Goal: Information Seeking & Learning: Learn about a topic

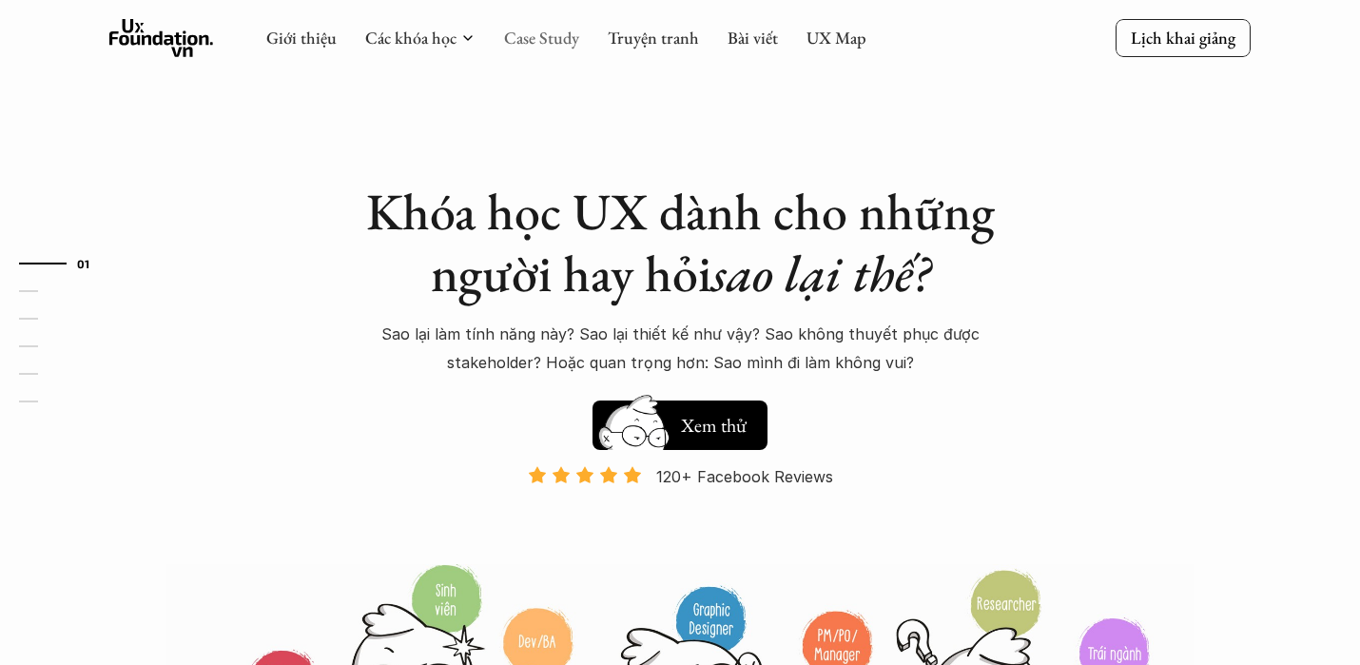
click at [555, 29] on link "Case Study" at bounding box center [541, 38] width 75 height 22
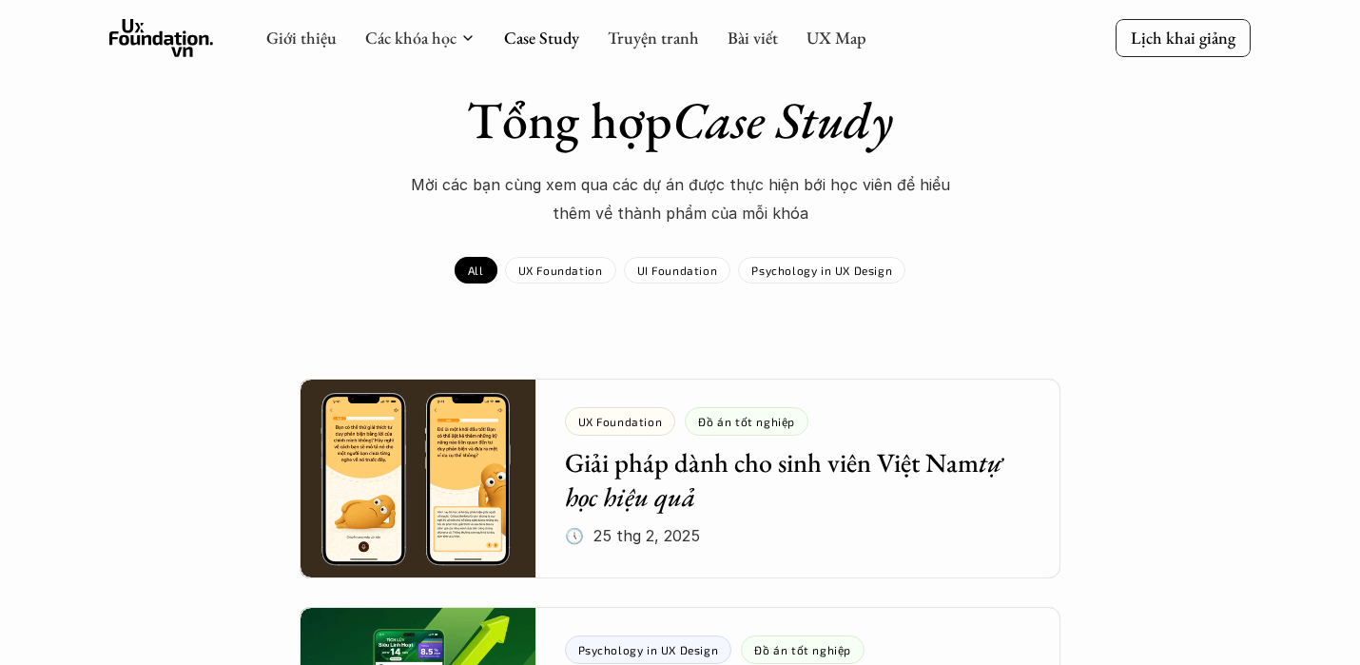
scroll to position [62, 0]
click at [586, 274] on p "UX Foundation" at bounding box center [560, 270] width 85 height 13
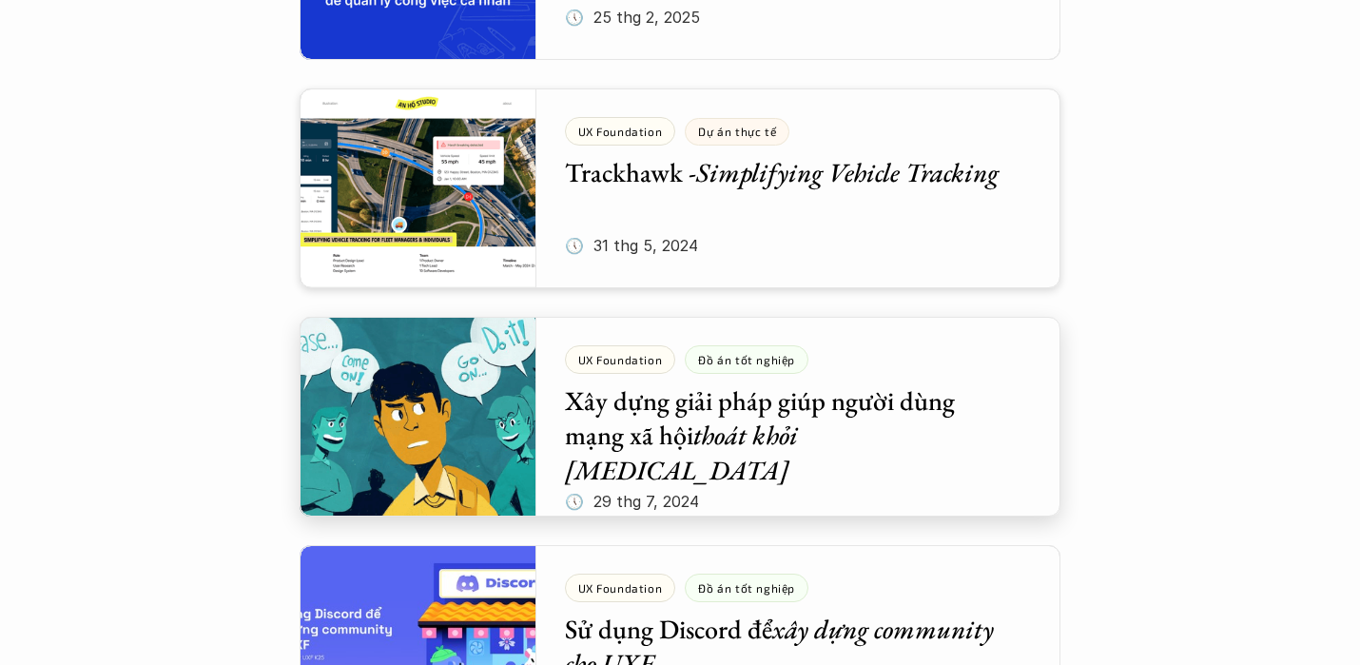
scroll to position [813, 0]
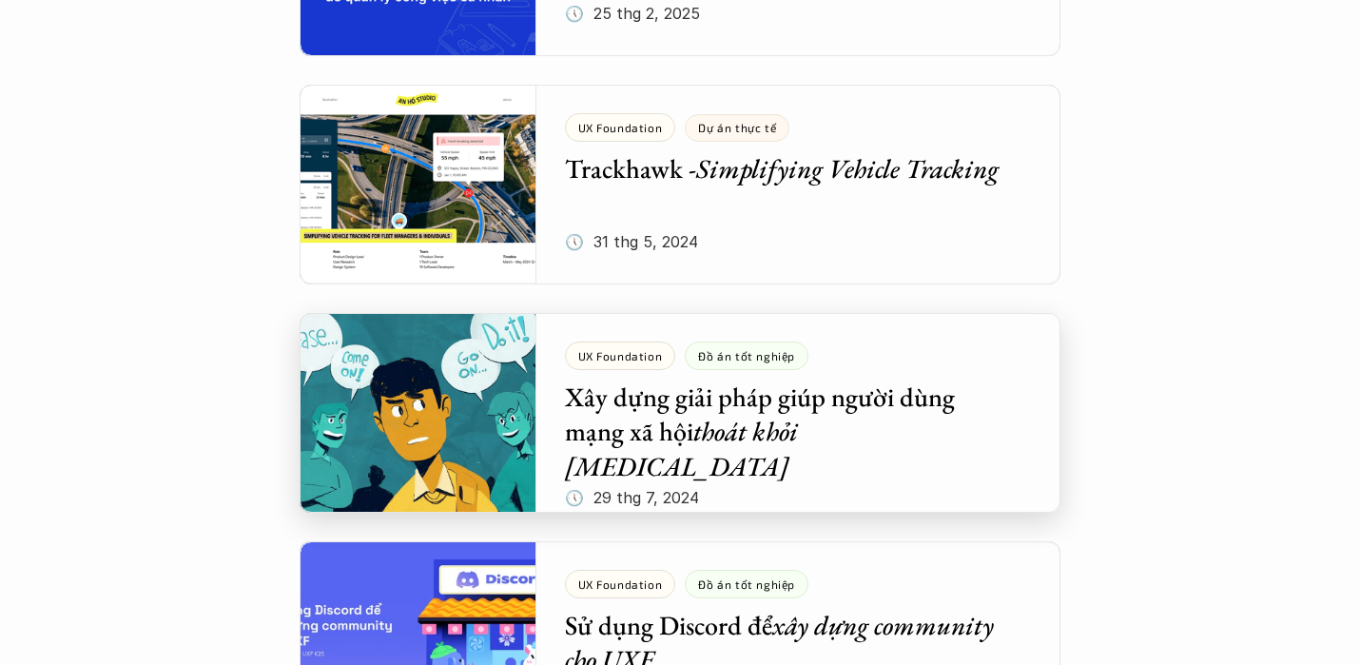
click at [741, 422] on div at bounding box center [680, 413] width 761 height 200
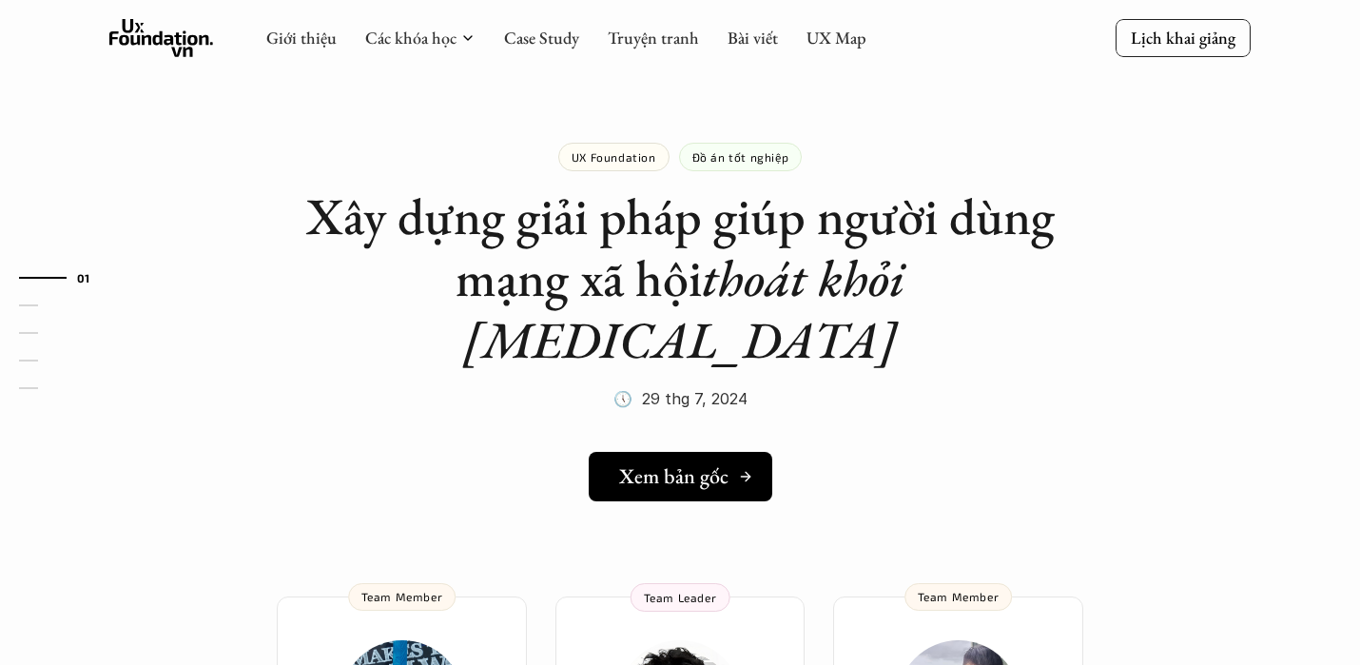
click at [712, 464] on h5 "Xem bản gốc" at bounding box center [673, 476] width 109 height 25
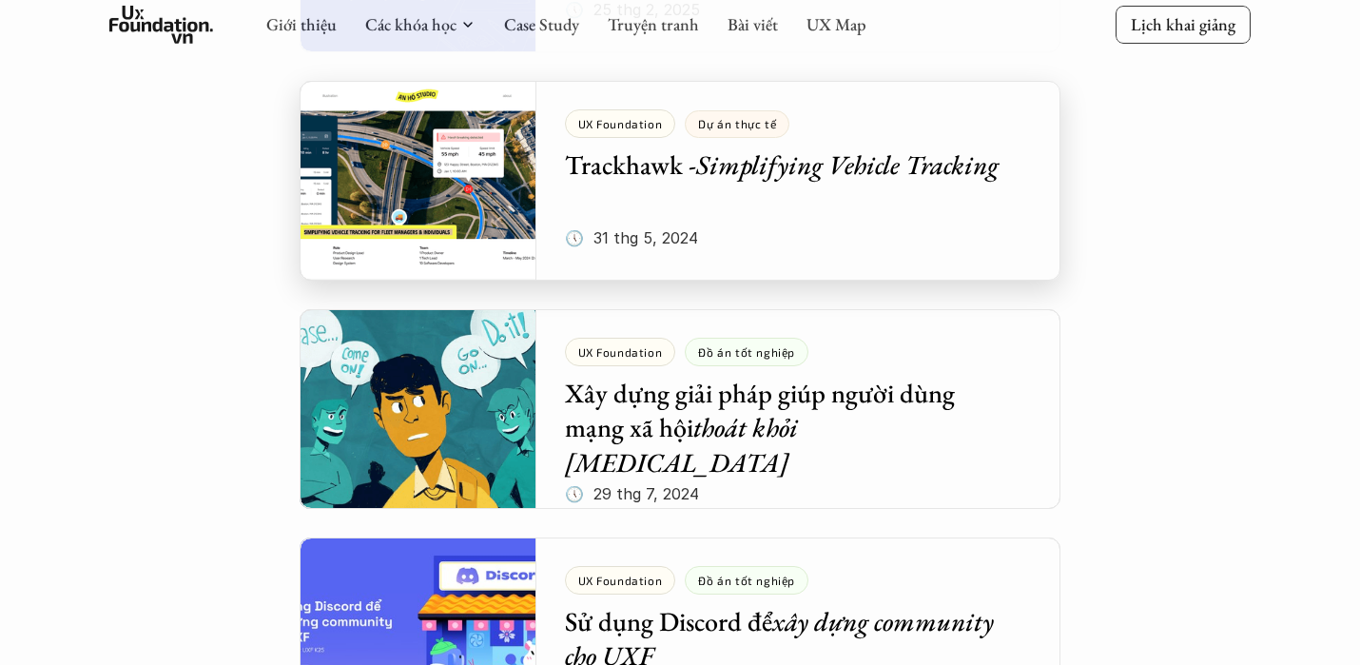
scroll to position [818, 0]
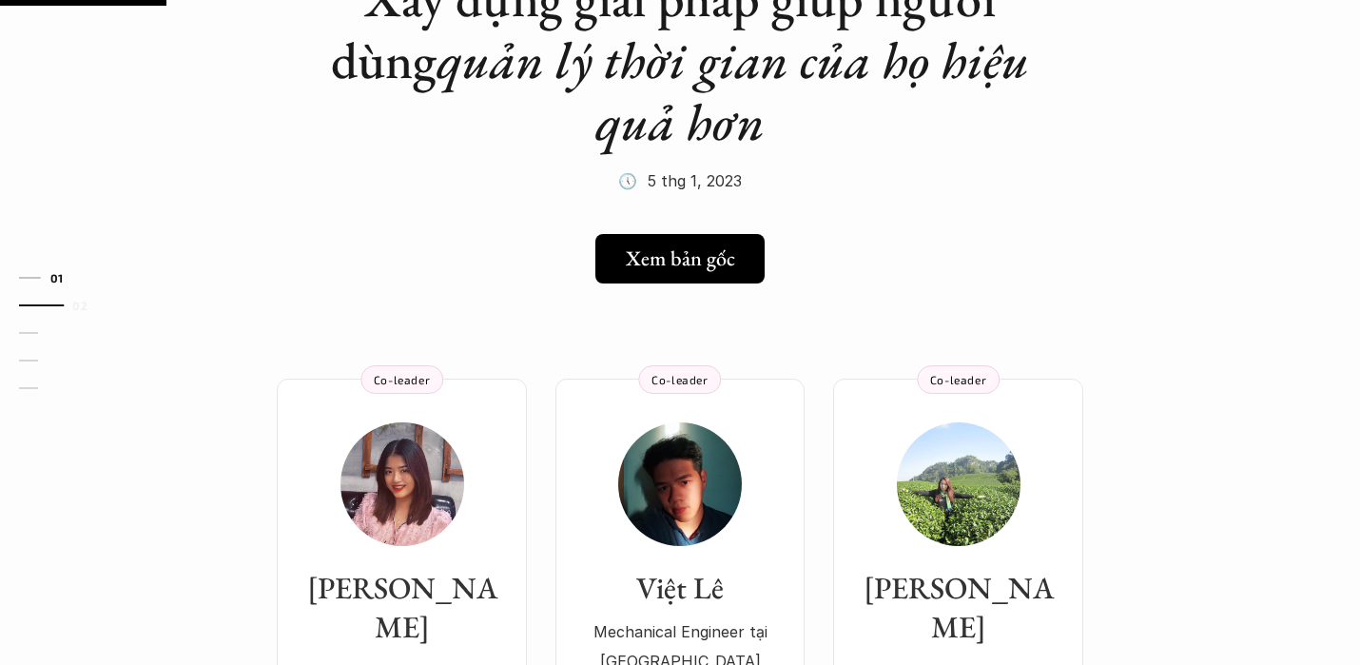
scroll to position [232, 0]
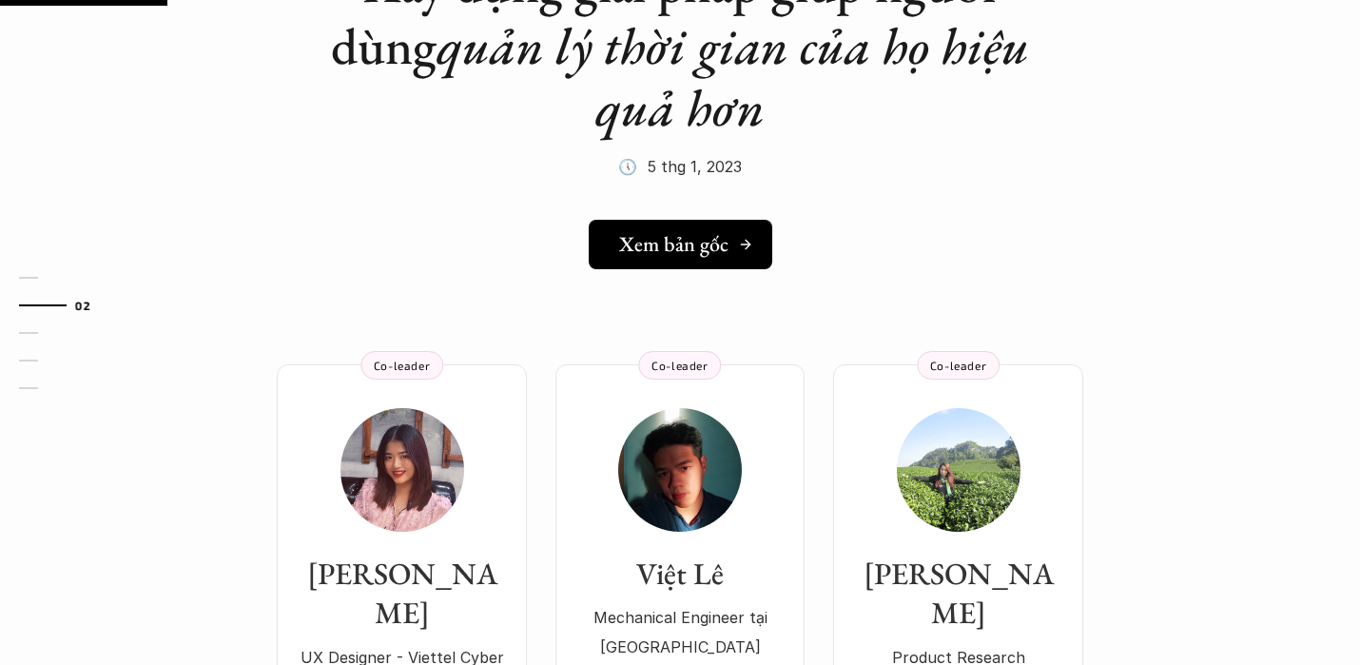
click at [728, 265] on link "Xem bản gốc" at bounding box center [681, 244] width 184 height 49
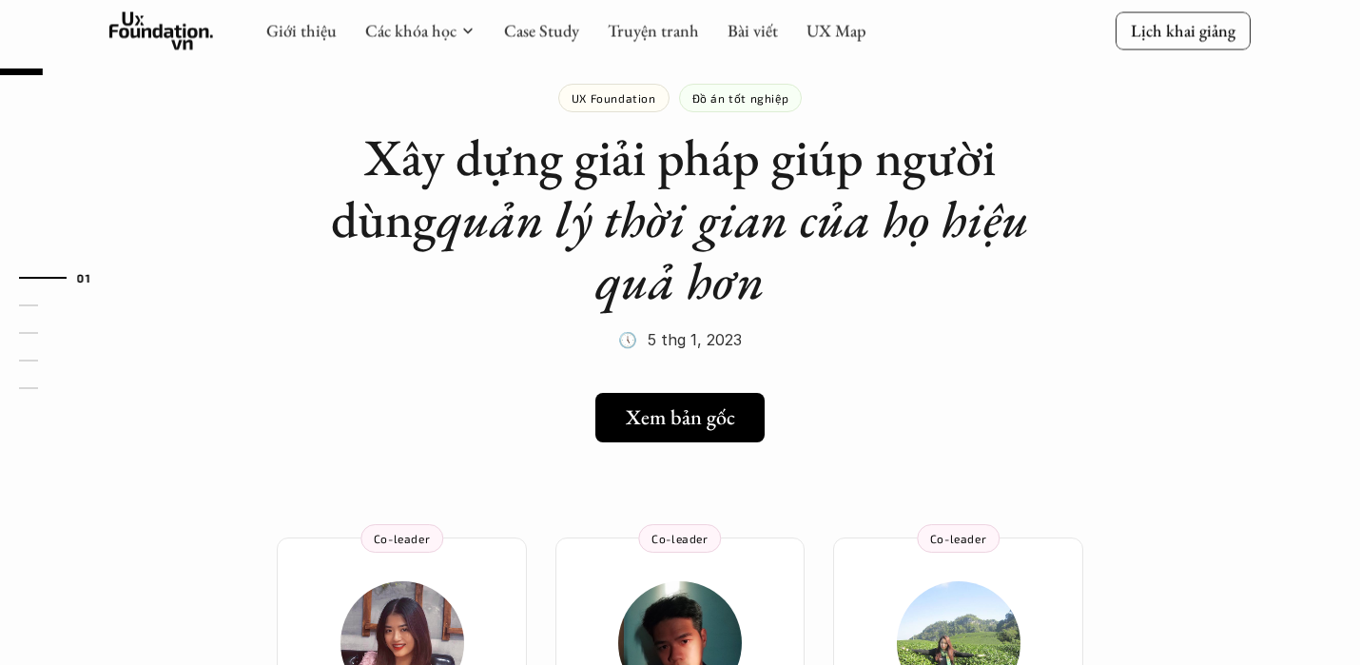
scroll to position [86, 0]
